Goal: Complete application form

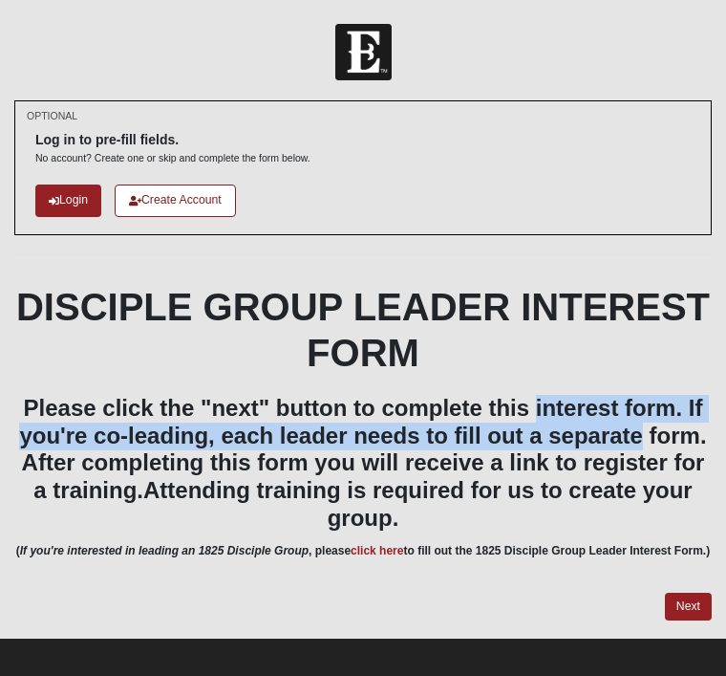
click at [561, 572] on p at bounding box center [363, 573] width 698 height 20
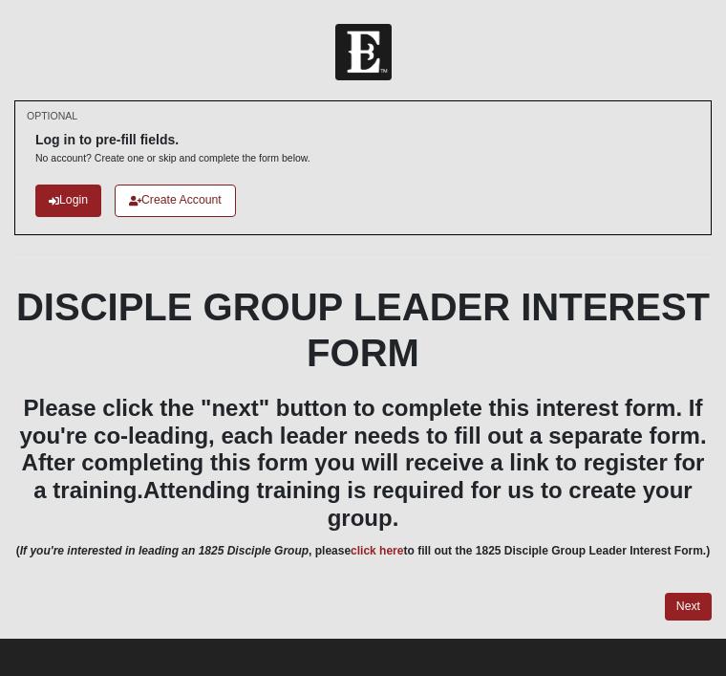
click at [696, 620] on link "Next" at bounding box center [688, 607] width 47 height 28
